Goal: Use online tool/utility: Utilize a website feature to perform a specific function

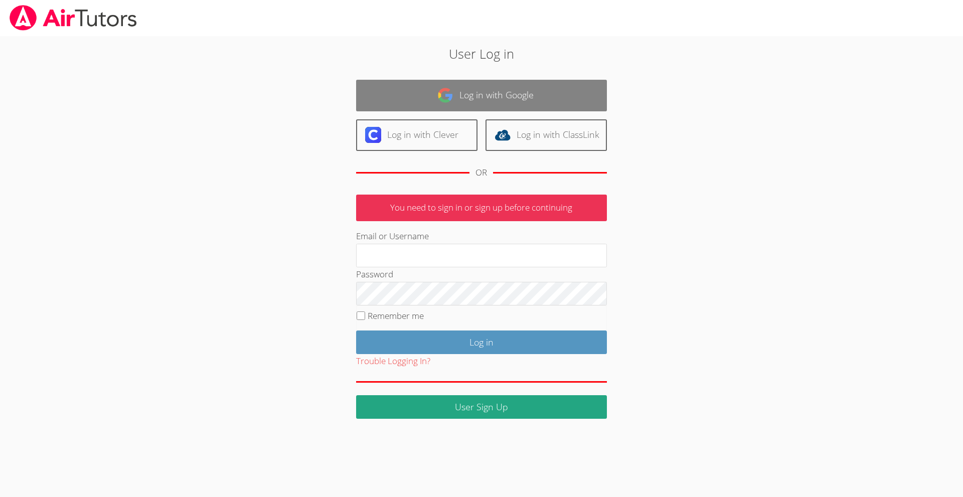
click at [476, 94] on link "Log in with Google" at bounding box center [481, 96] width 251 height 32
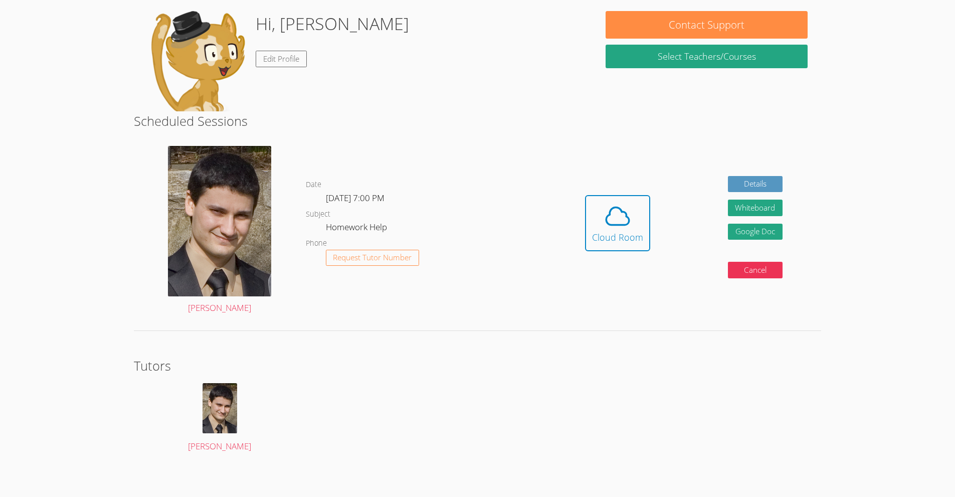
scroll to position [54, 0]
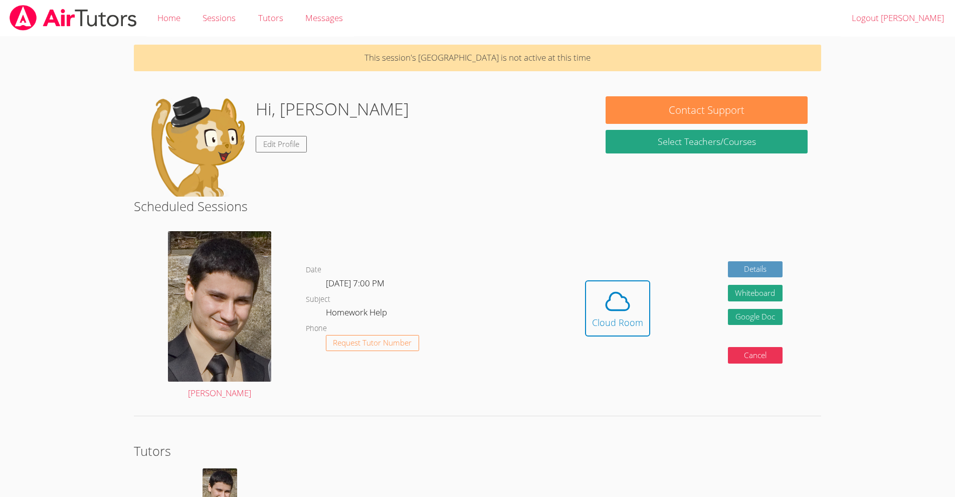
click at [640, 186] on div "This session's Cloud Room is not active at this time Hi, Philip Edit Profile Co…" at bounding box center [477, 303] width 716 height 533
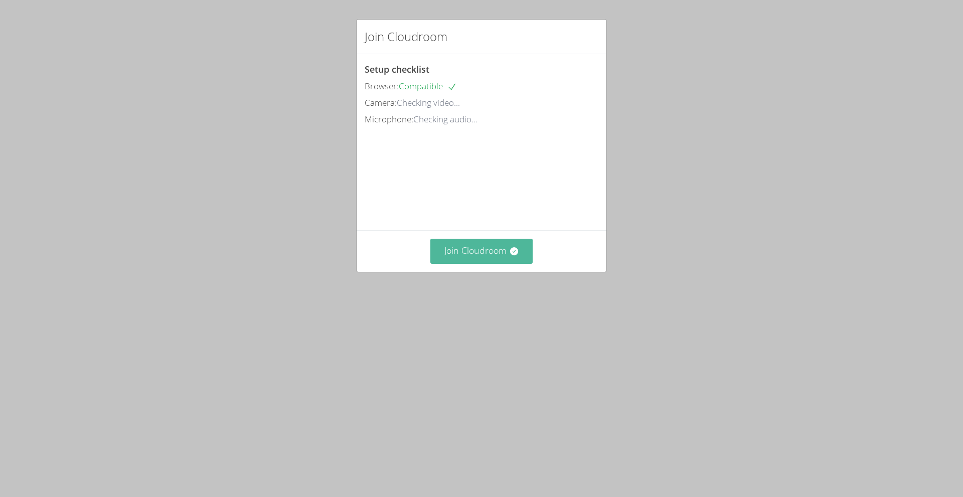
click at [472, 263] on button "Join Cloudroom" at bounding box center [481, 251] width 103 height 25
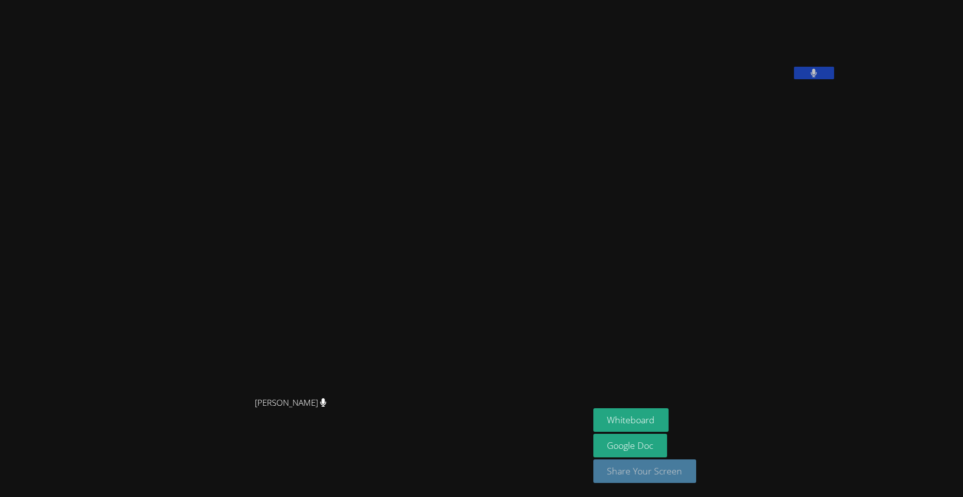
click at [684, 471] on button "Share Your Screen" at bounding box center [644, 471] width 103 height 24
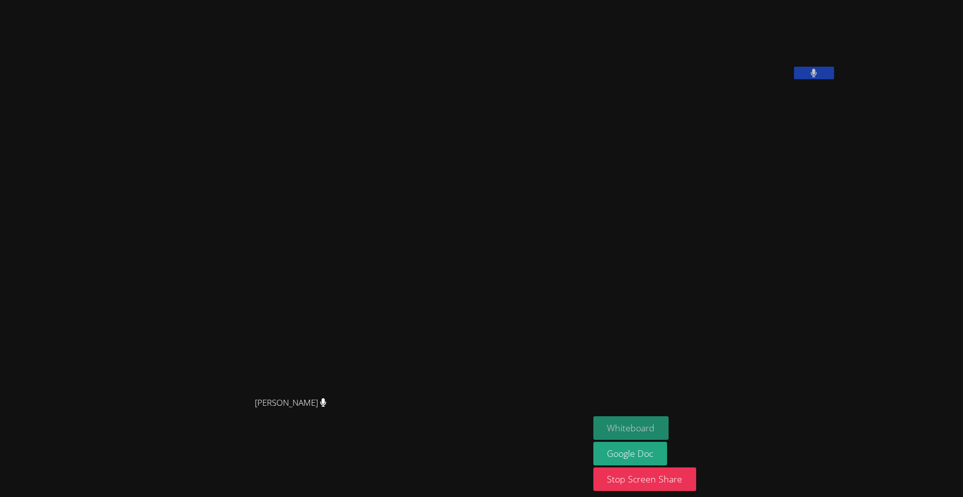
click at [669, 428] on button "Whiteboard" at bounding box center [631, 428] width 76 height 24
click at [744, 44] on video at bounding box center [668, 41] width 150 height 75
click at [735, 75] on video at bounding box center [668, 41] width 150 height 75
